Goal: Task Accomplishment & Management: Manage account settings

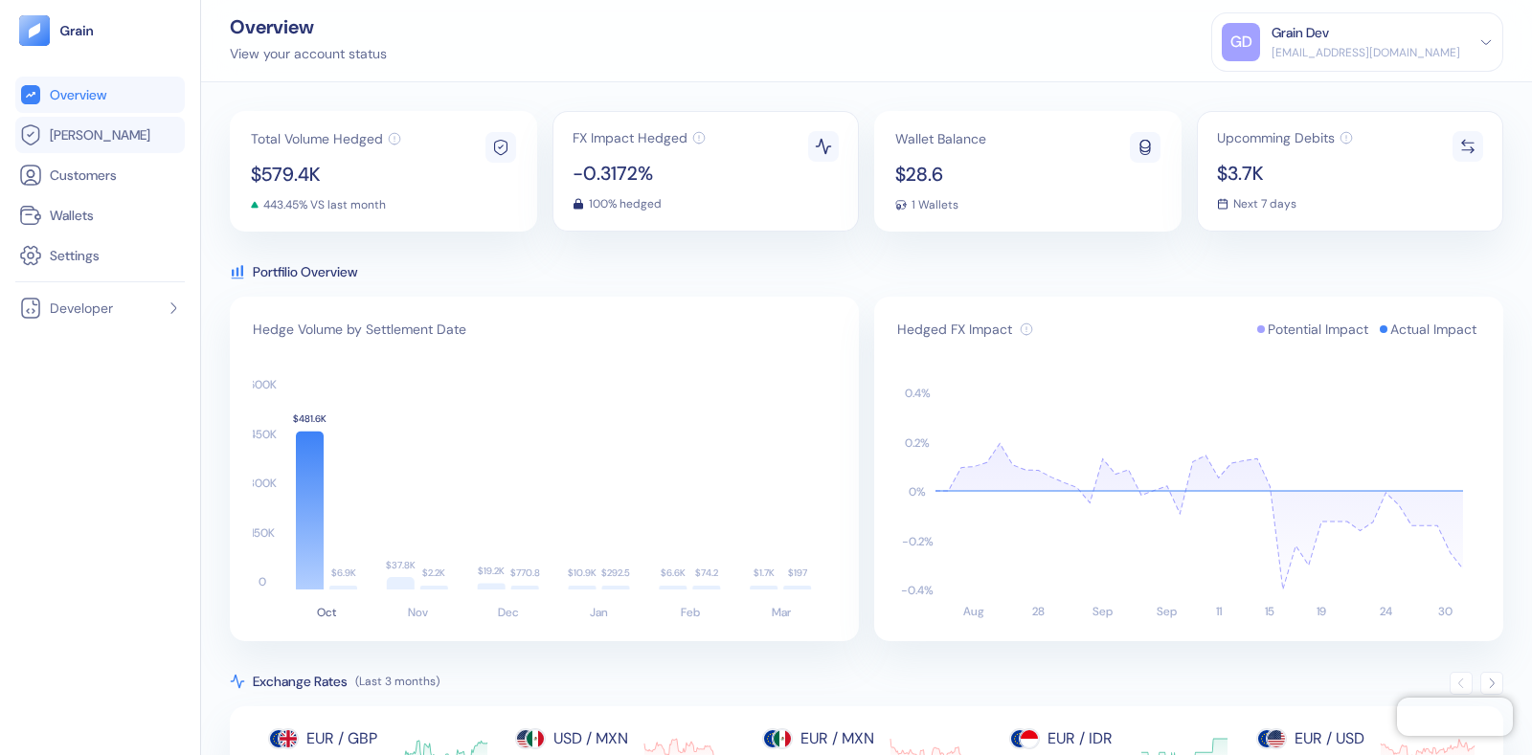
click at [96, 145] on link "[PERSON_NAME]" at bounding box center [100, 134] width 162 height 23
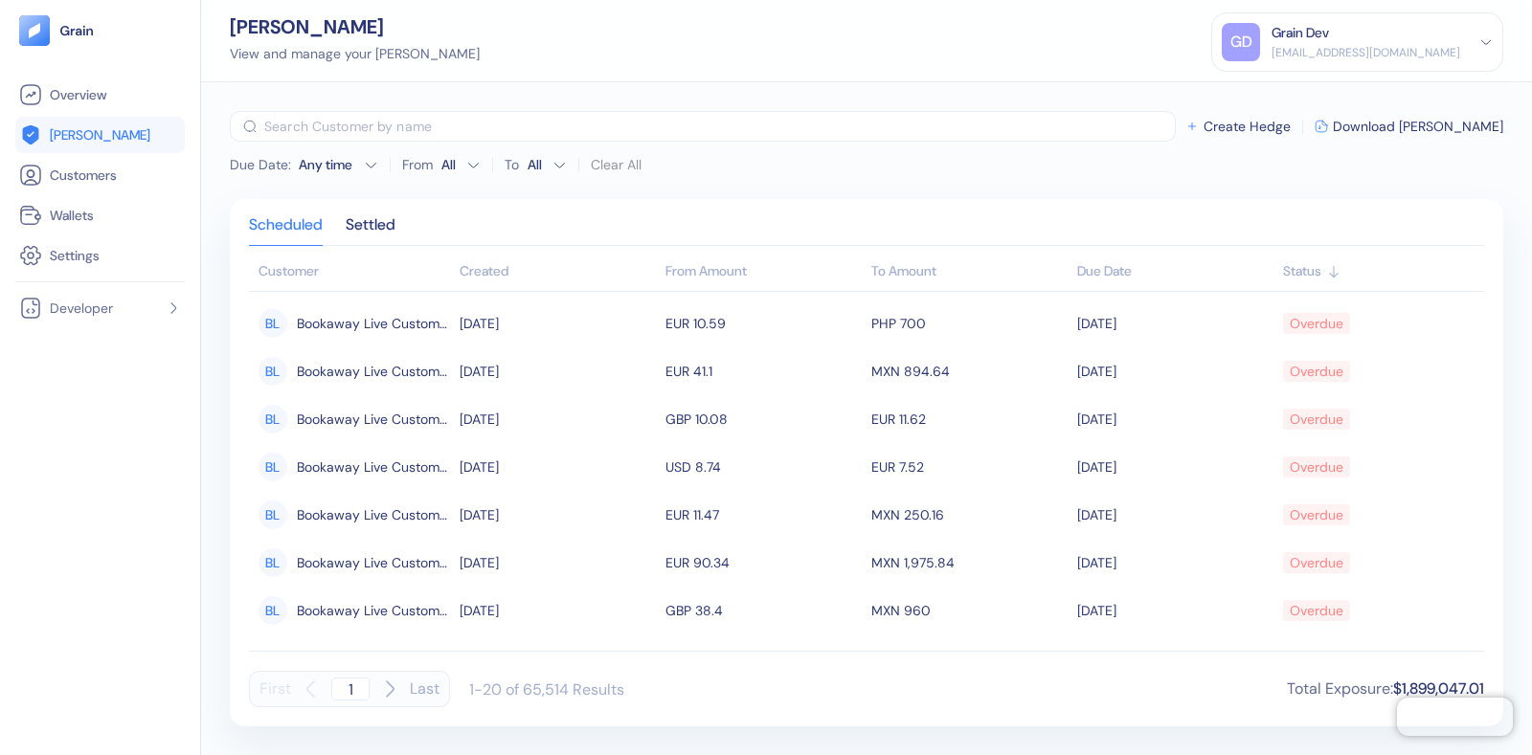
click at [1383, 46] on div "[EMAIL_ADDRESS][DOMAIN_NAME]" at bounding box center [1365, 52] width 189 height 17
click at [1279, 93] on div "Sign Out" at bounding box center [1272, 95] width 53 height 20
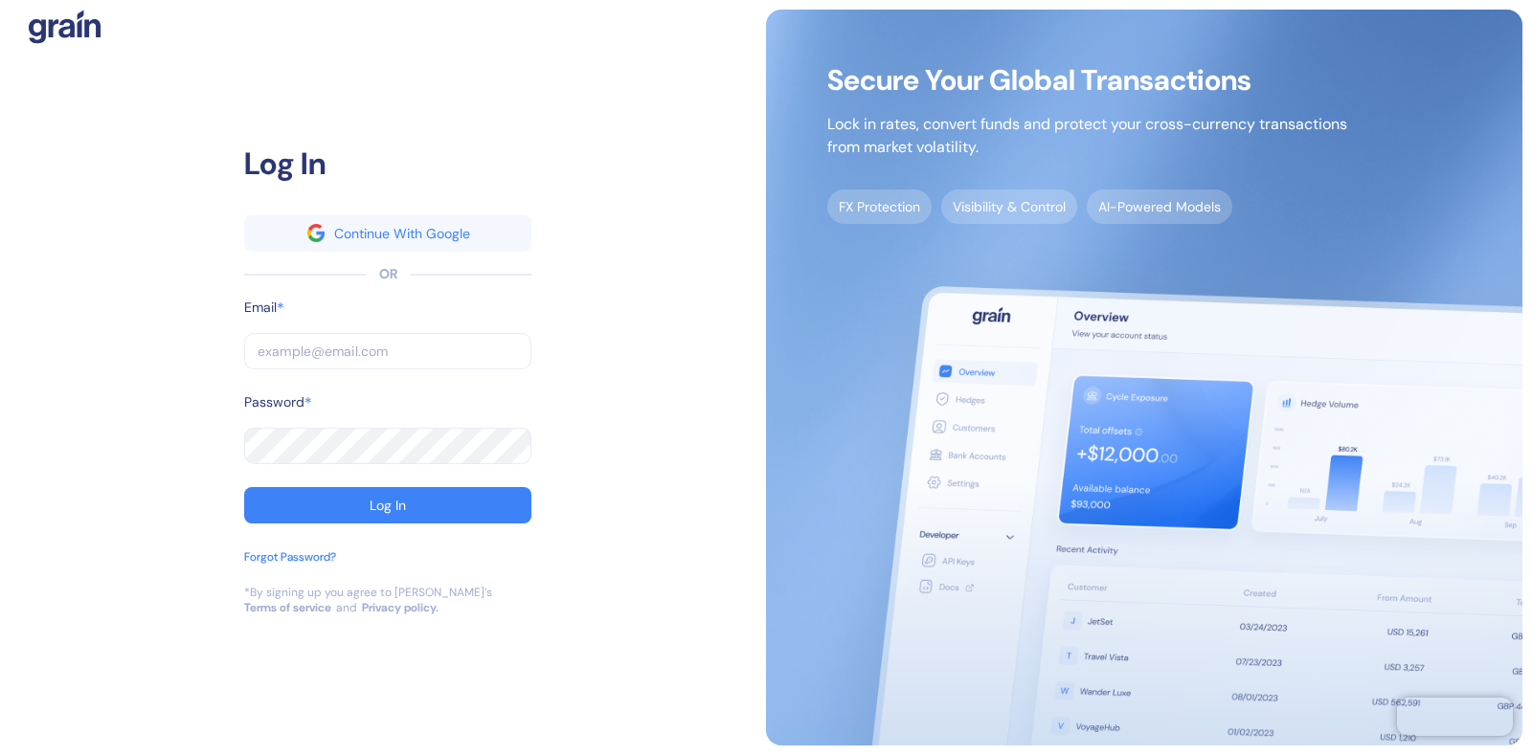
click at [286, 351] on input "text" at bounding box center [387, 351] width 287 height 36
type input "[EMAIL_ADDRESS][DOMAIN_NAME]"
